Goal: Task Accomplishment & Management: Manage account settings

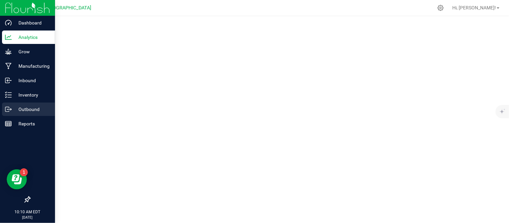
click at [13, 112] on p "Outbound" at bounding box center [32, 109] width 40 height 8
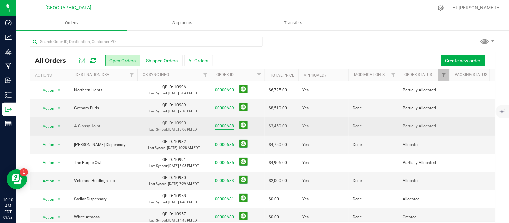
click at [229, 130] on link "00000688" at bounding box center [224, 126] width 19 height 6
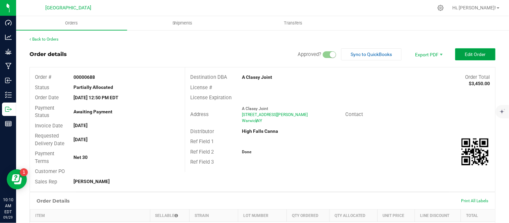
click at [470, 52] on span "Edit Order" at bounding box center [475, 54] width 21 height 5
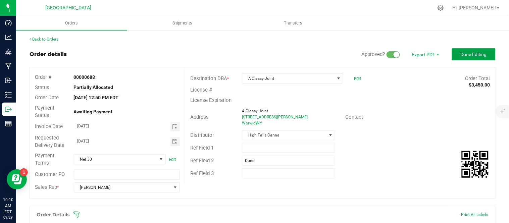
click at [461, 59] on button "Done Editing" at bounding box center [474, 54] width 44 height 12
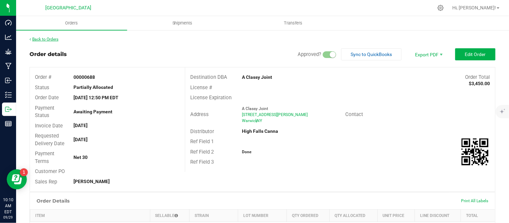
click at [49, 40] on link "Back to Orders" at bounding box center [44, 39] width 29 height 5
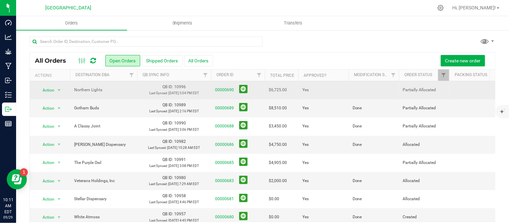
click at [357, 93] on td at bounding box center [374, 90] width 50 height 18
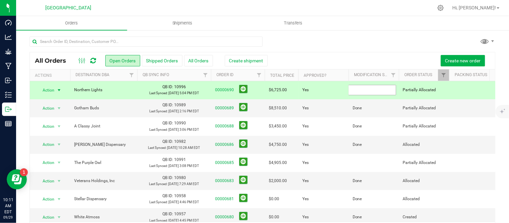
click at [358, 94] on input "text" at bounding box center [372, 90] width 48 height 10
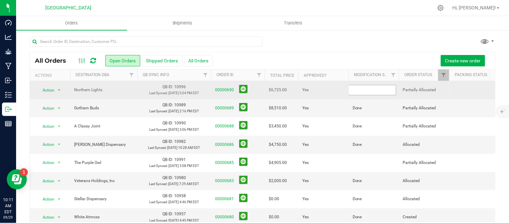
type input "Done"
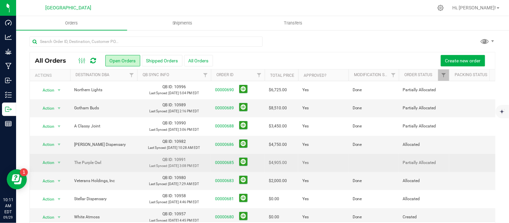
click at [370, 172] on td at bounding box center [374, 163] width 50 height 18
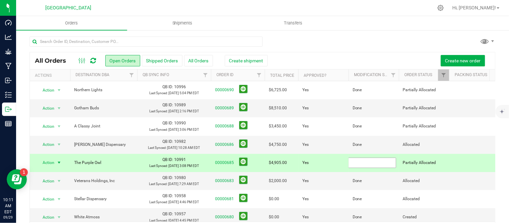
click at [370, 168] on input "text" at bounding box center [372, 163] width 48 height 10
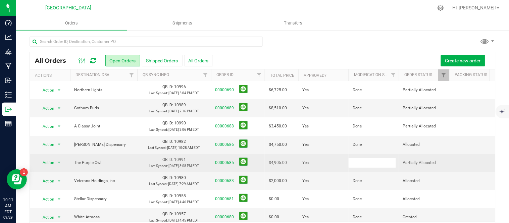
type input "Done"
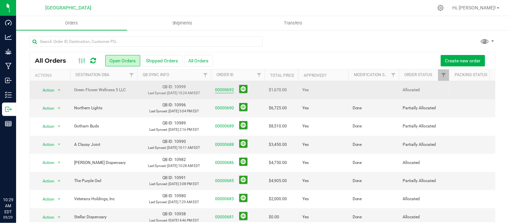
click at [223, 93] on link "00000692" at bounding box center [224, 90] width 19 height 6
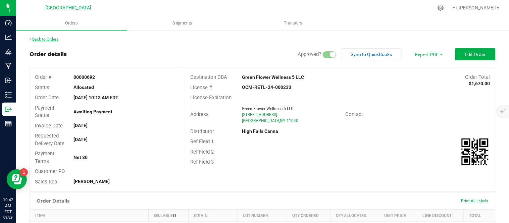
click at [55, 39] on link "Back to Orders" at bounding box center [44, 39] width 29 height 5
